Goal: Information Seeking & Learning: Learn about a topic

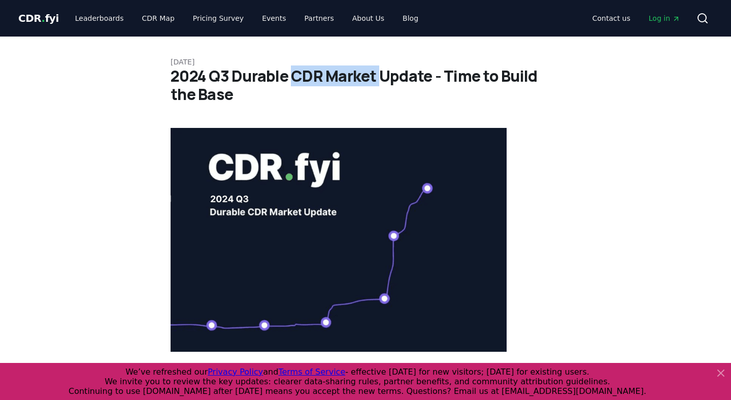
drag, startPoint x: 290, startPoint y: 75, endPoint x: 377, endPoint y: 75, distance: 86.8
click at [377, 75] on h1 "2024 Q3 Durable CDR Market Update - Time to Build the Base" at bounding box center [366, 85] width 390 height 37
drag, startPoint x: 231, startPoint y: 73, endPoint x: 362, endPoint y: 81, distance: 131.2
click at [374, 81] on h1 "2024 Q3 Durable CDR Market Update - Time to Build the Base" at bounding box center [366, 85] width 390 height 37
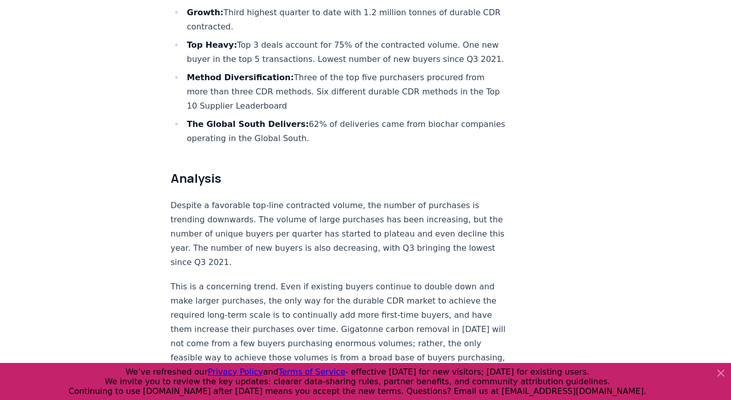
scroll to position [400, 0]
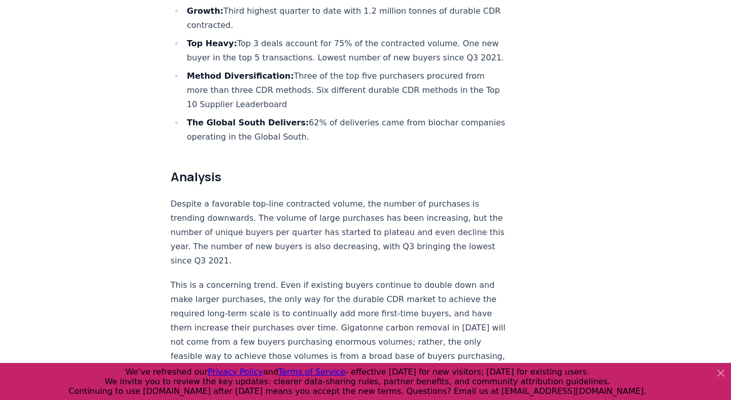
click at [407, 222] on p "Despite a favorable top-line contracted volume, the number of purchases is tren…" at bounding box center [339, 232] width 336 height 71
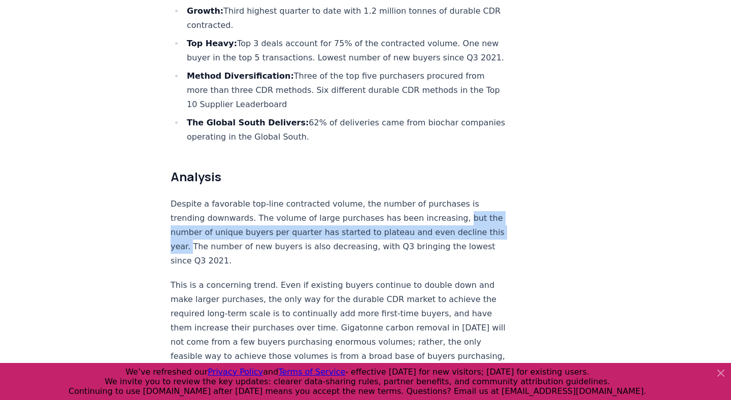
drag, startPoint x: 410, startPoint y: 216, endPoint x: 422, endPoint y: 231, distance: 20.2
click at [422, 231] on p "Despite a favorable top-line contracted volume, the number of purchases is tren…" at bounding box center [339, 232] width 336 height 71
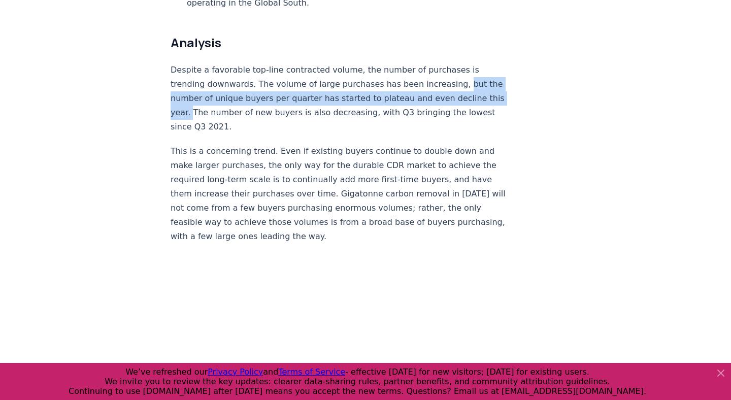
scroll to position [535, 0]
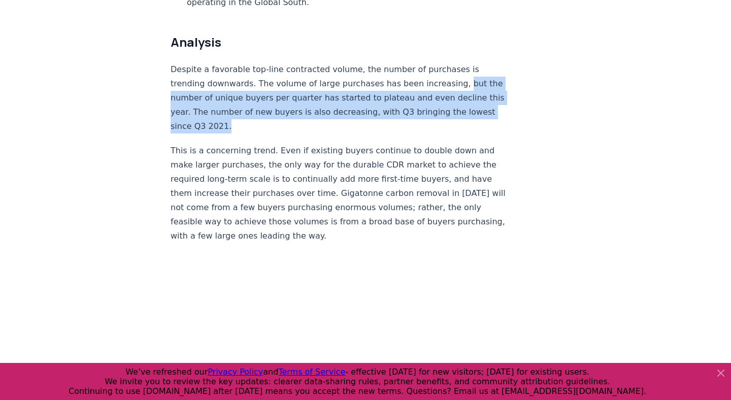
click at [429, 109] on p "Despite a favorable top-line contracted volume, the number of purchases is tren…" at bounding box center [339, 97] width 336 height 71
copy p "but the number of unique buyers per quarter has started to plateau and even dec…"
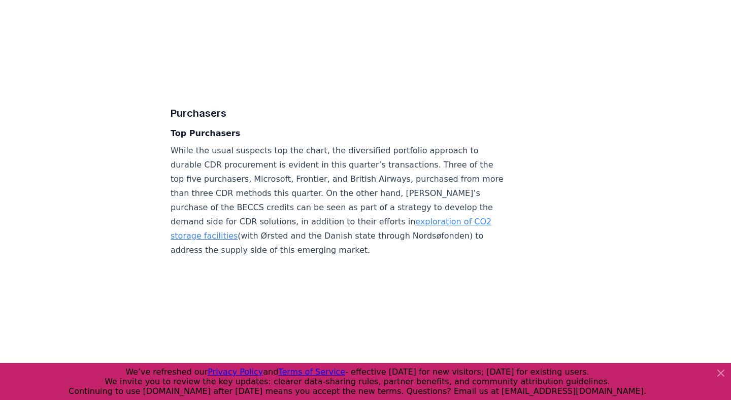
scroll to position [2058, 0]
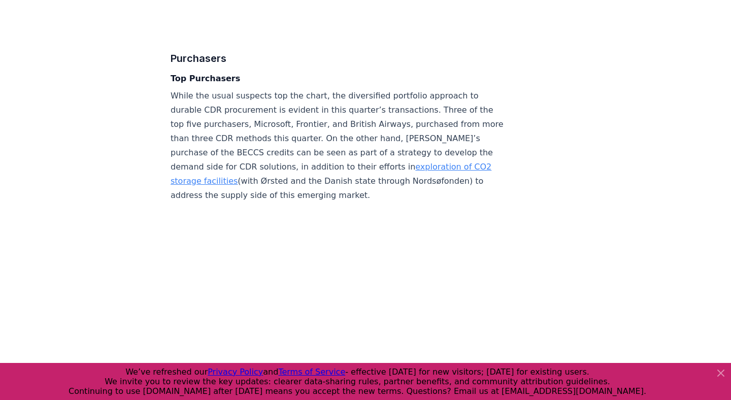
click at [421, 314] on div "Highlights Growth: Third highest quarter to date with 1.2 million tonnes of dur…" at bounding box center [339, 138] width 336 height 4137
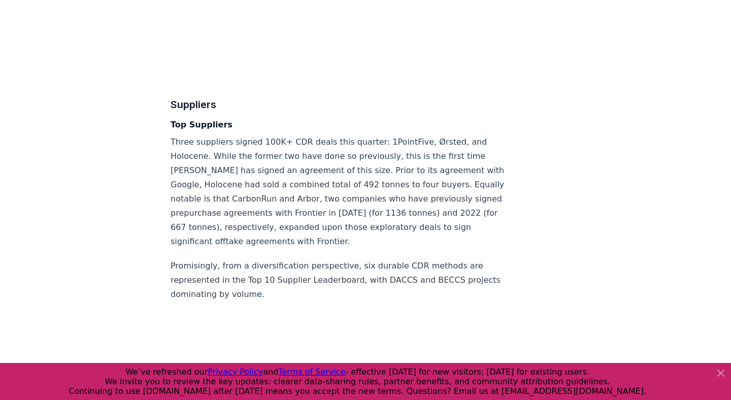
scroll to position [2335, 0]
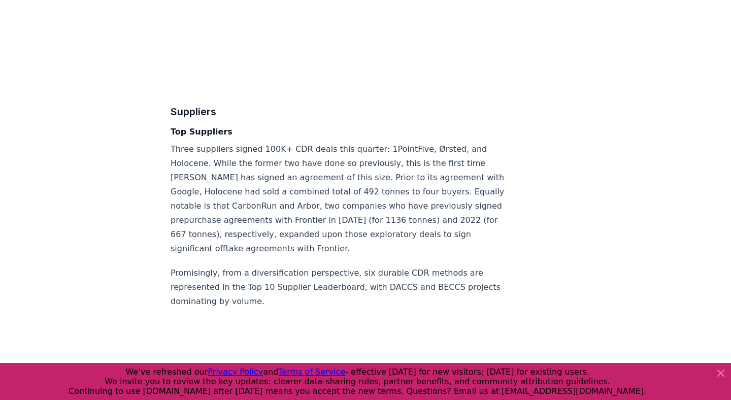
click at [392, 142] on p "Three suppliers signed 100K+ CDR deals this quarter: 1PointFive, Ørsted, and Ho…" at bounding box center [339, 199] width 336 height 114
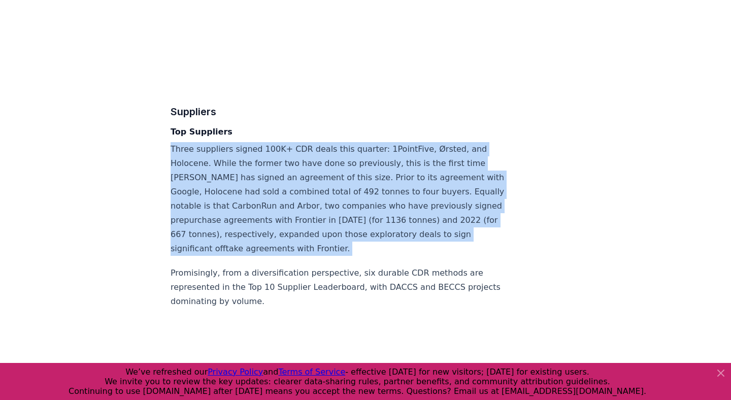
click at [392, 142] on p "Three suppliers signed 100K+ CDR deals this quarter: 1PointFive, Ørsted, and Ho…" at bounding box center [339, 199] width 336 height 114
click at [386, 142] on p "Three suppliers signed 100K+ CDR deals this quarter: 1PointFive, Ørsted, and Ho…" at bounding box center [339, 199] width 336 height 114
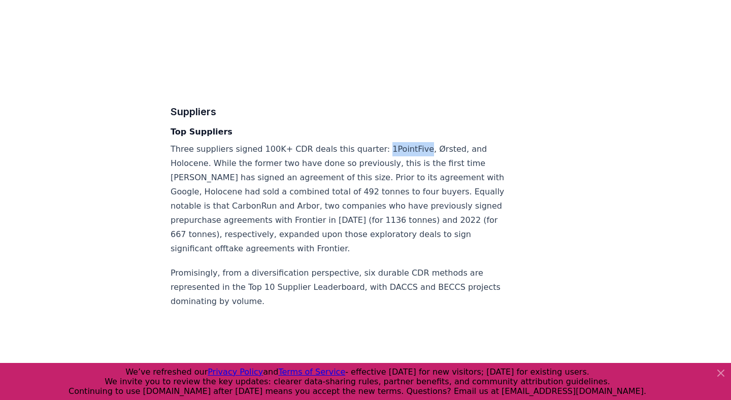
click at [386, 142] on p "Three suppliers signed 100K+ CDR deals this quarter: 1PointFive, Ørsted, and Ho…" at bounding box center [339, 199] width 336 height 114
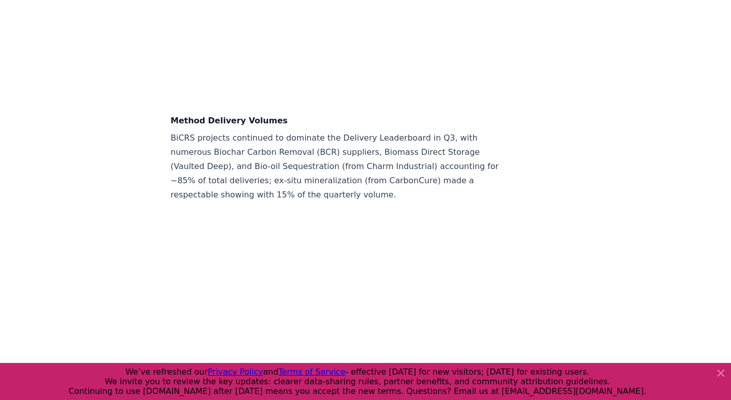
scroll to position [3183, 0]
